Goal: Navigation & Orientation: Find specific page/section

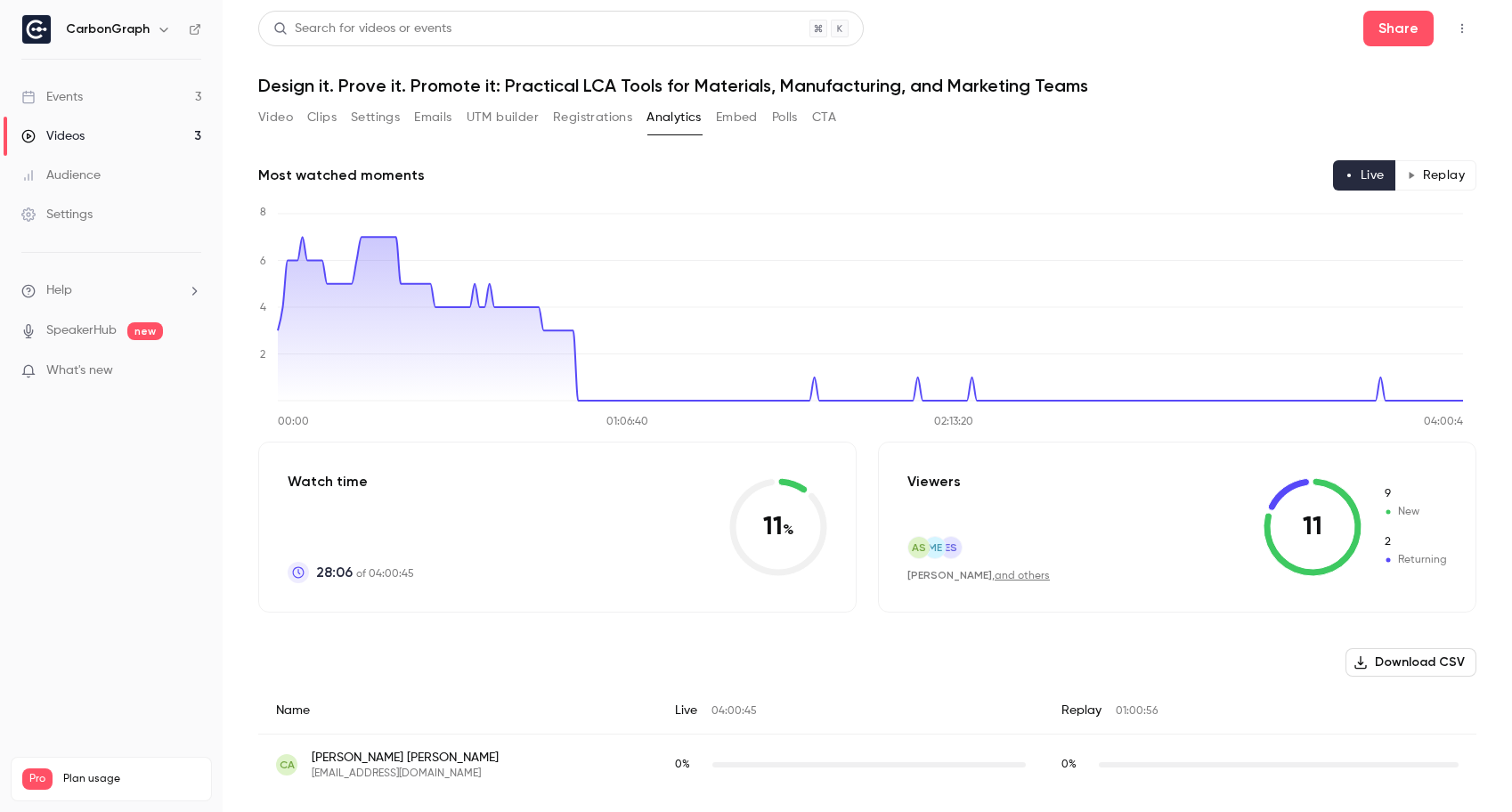
click at [95, 94] on link "Events 3" at bounding box center [111, 96] width 223 height 40
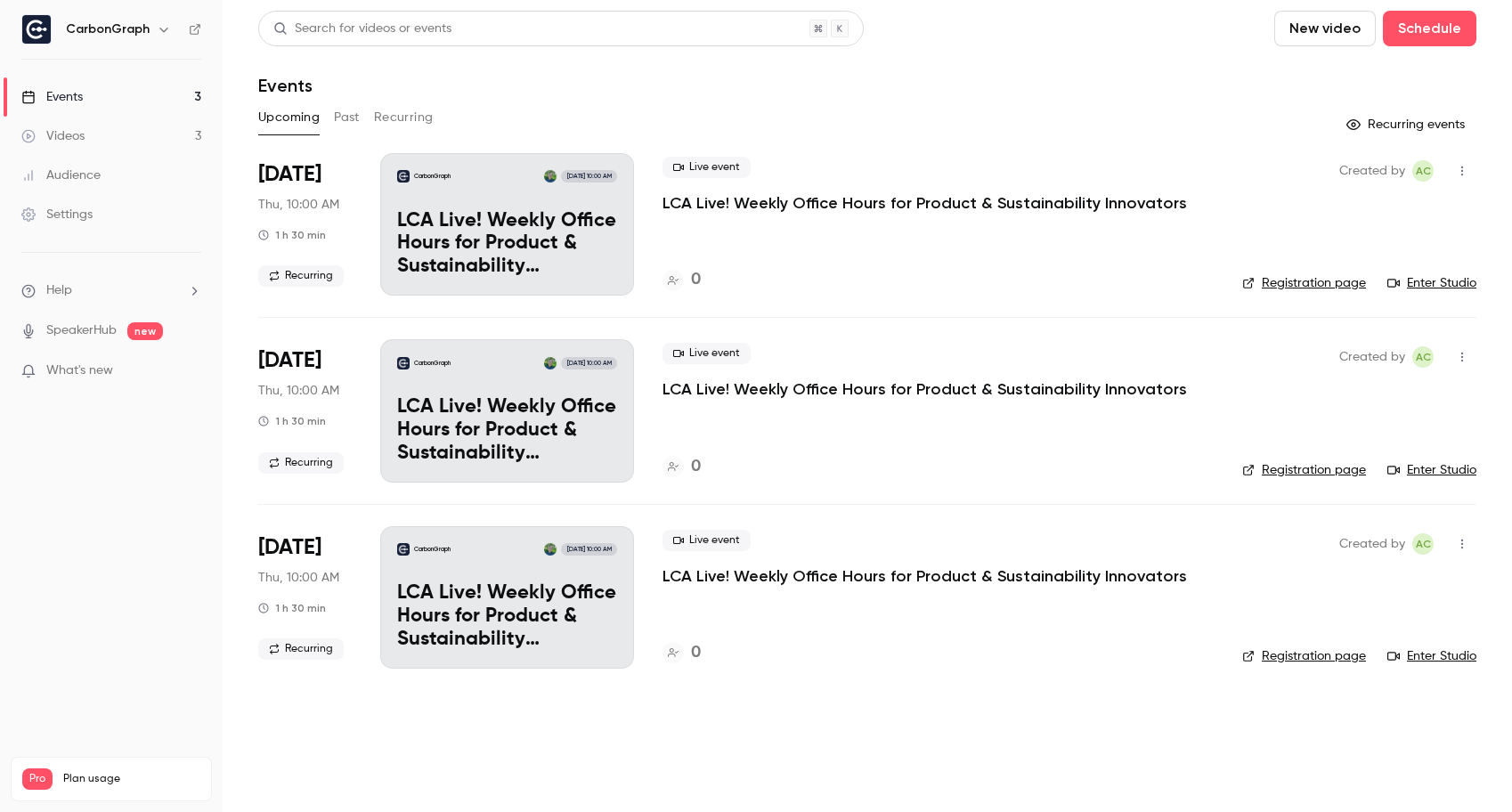
click at [350, 114] on button "Past" at bounding box center [346, 118] width 26 height 29
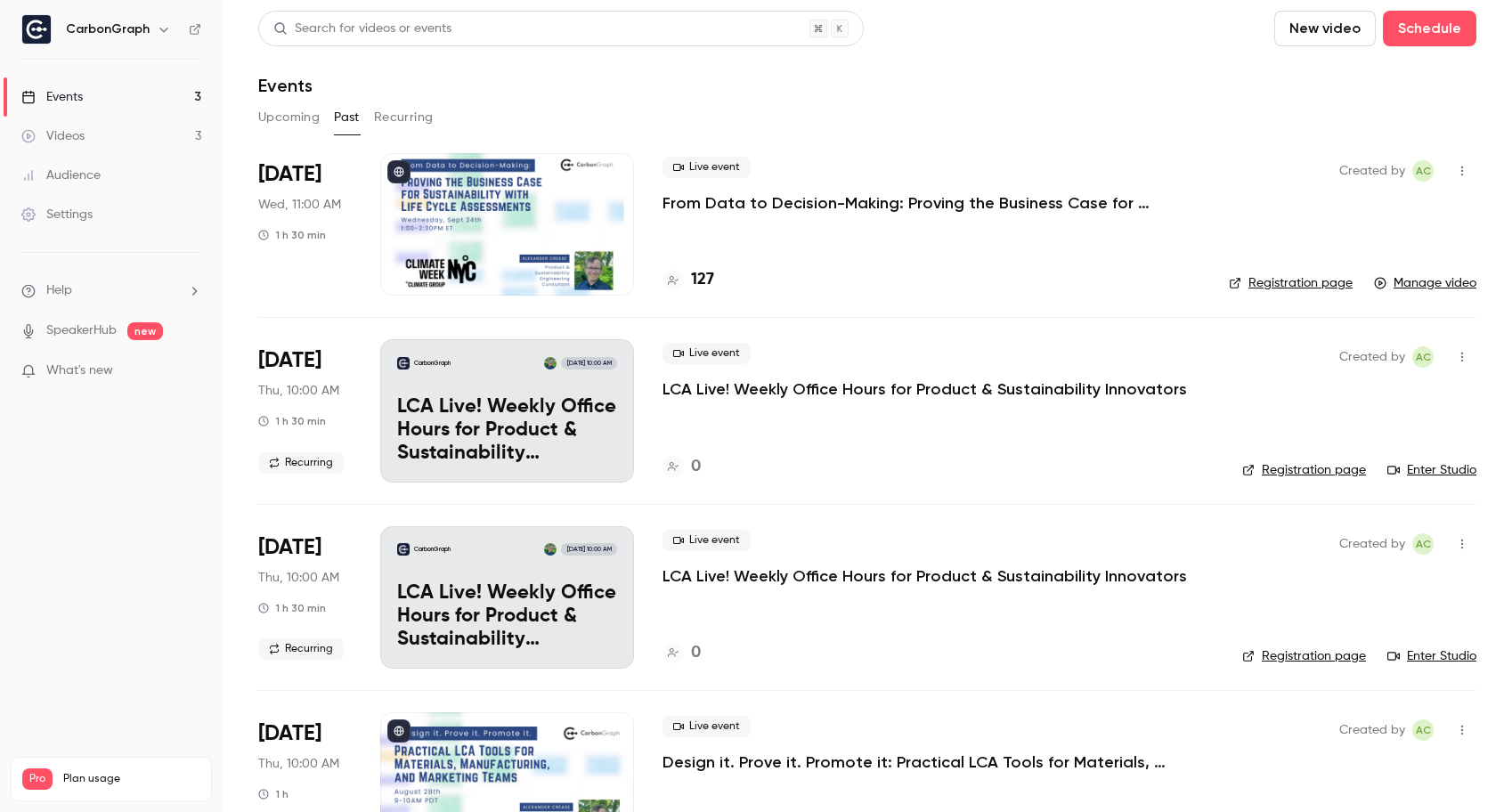
click at [719, 278] on div "127" at bounding box center [931, 280] width 537 height 24
click at [702, 280] on h4 "127" at bounding box center [702, 280] width 23 height 24
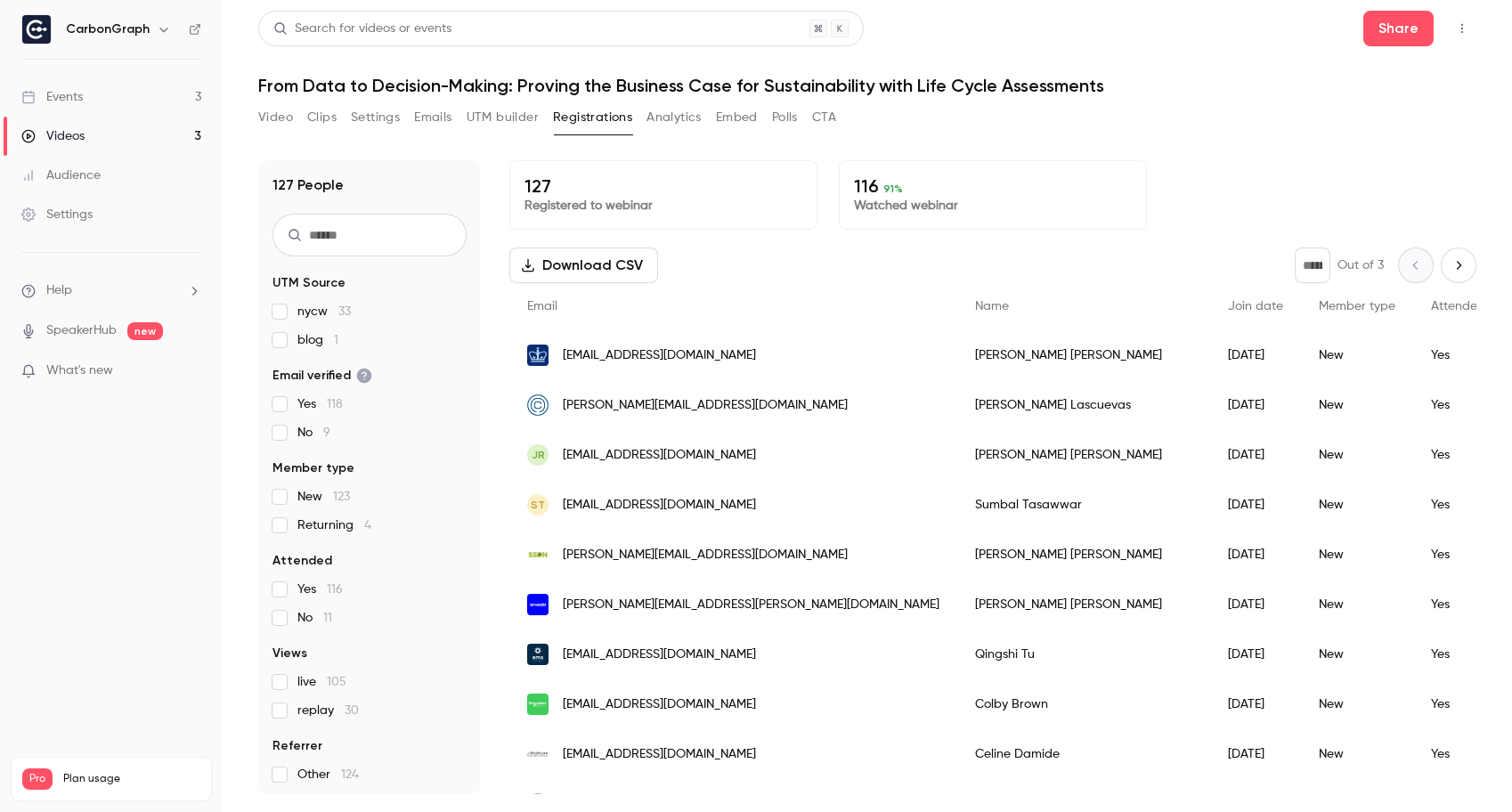
click at [690, 109] on button "Analytics" at bounding box center [674, 118] width 55 height 29
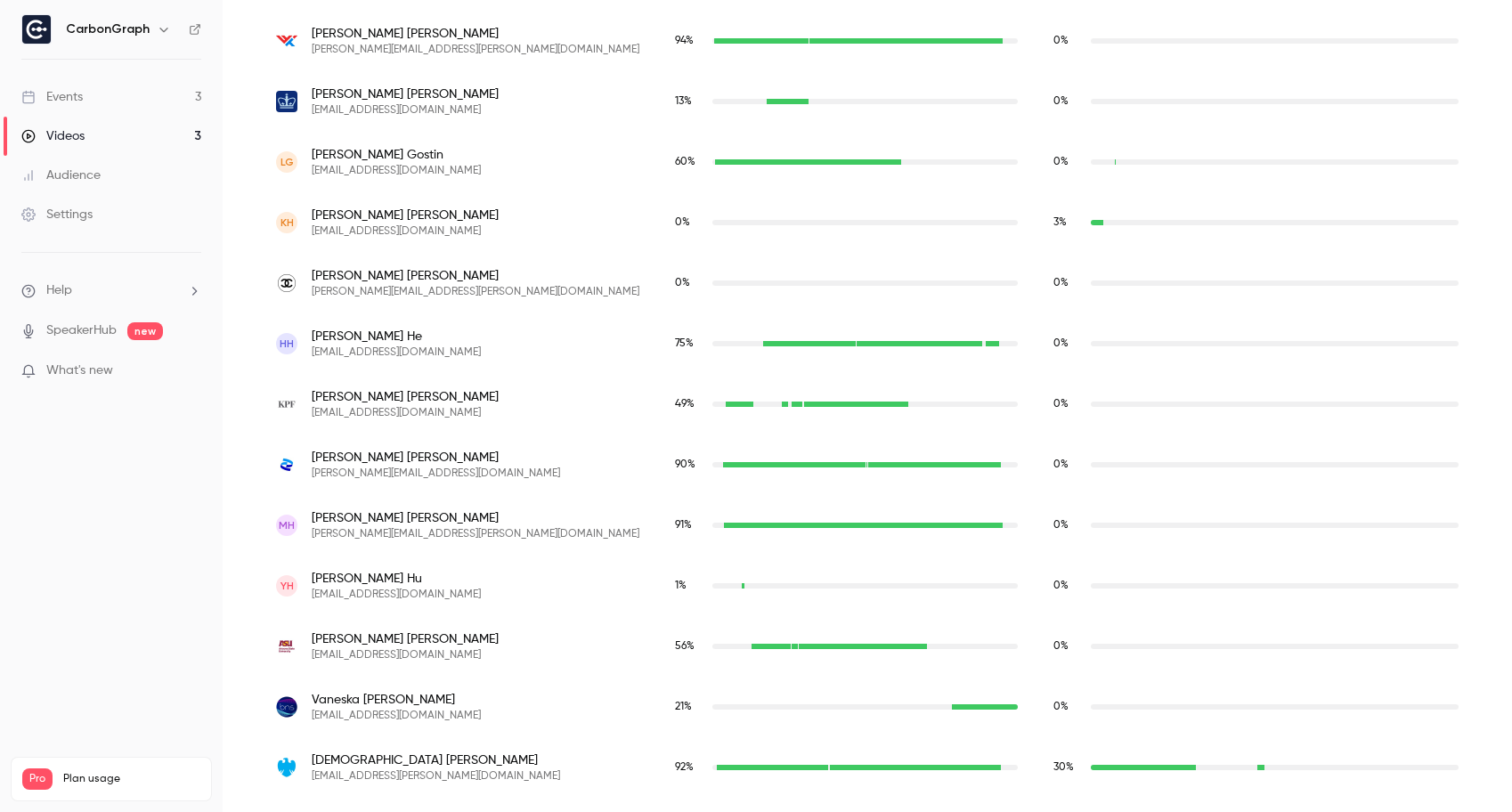
scroll to position [4476, 0]
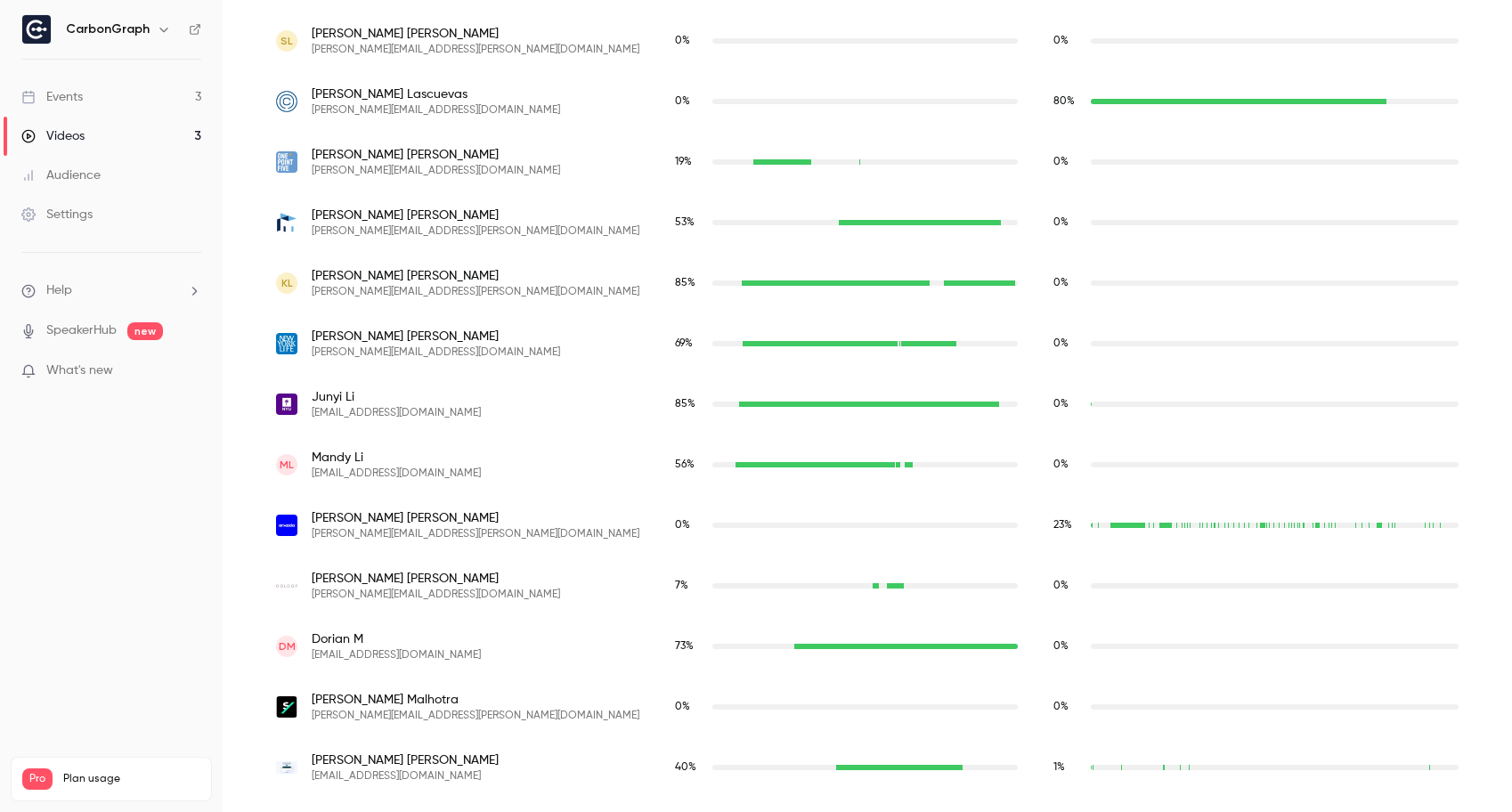
click at [289, 526] on img "marjorie.linares@arxada.com" at bounding box center [287, 525] width 21 height 21
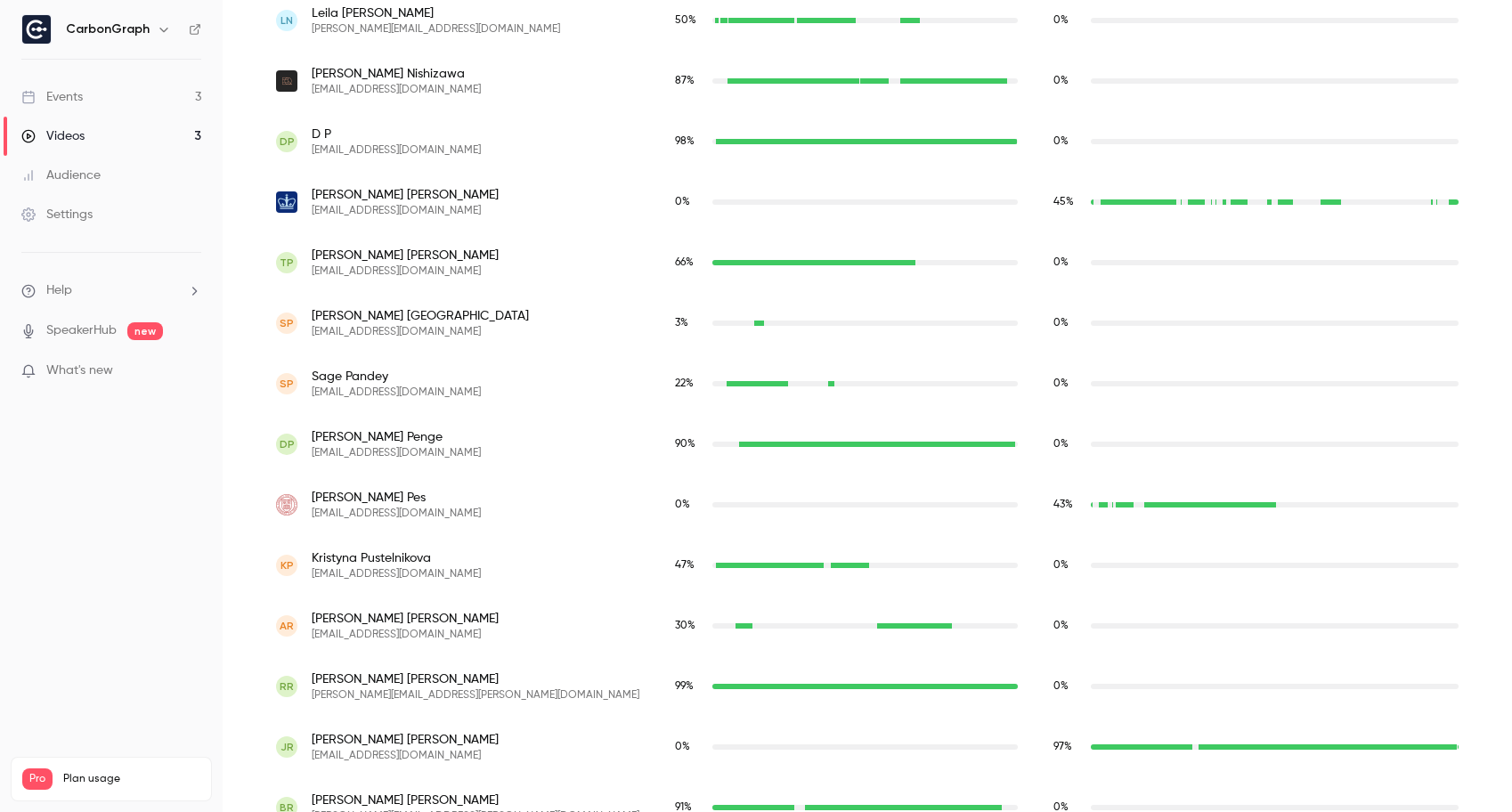
scroll to position [6106, 0]
